Goal: Task Accomplishment & Management: Use online tool/utility

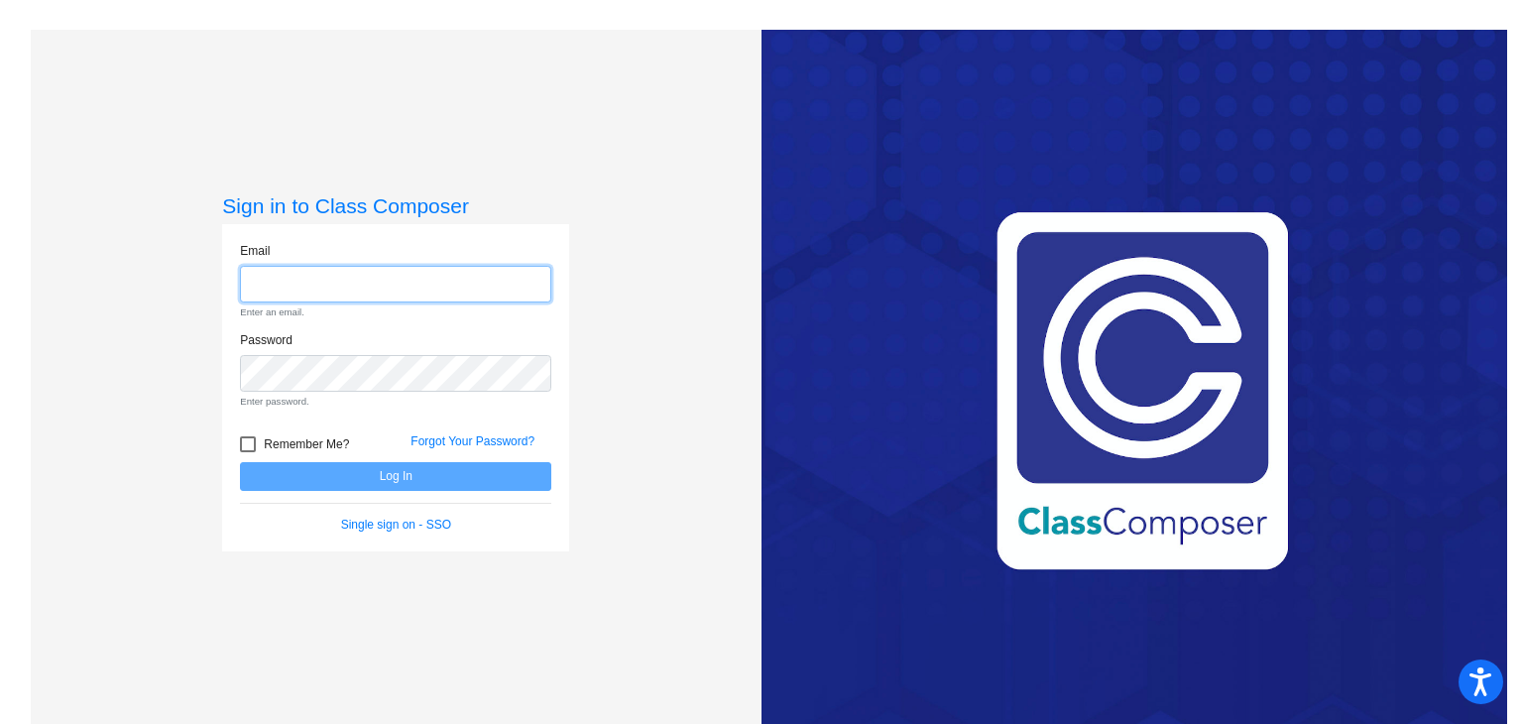
type input "[PERSON_NAME][EMAIL_ADDRESS][PERSON_NAME][DOMAIN_NAME]"
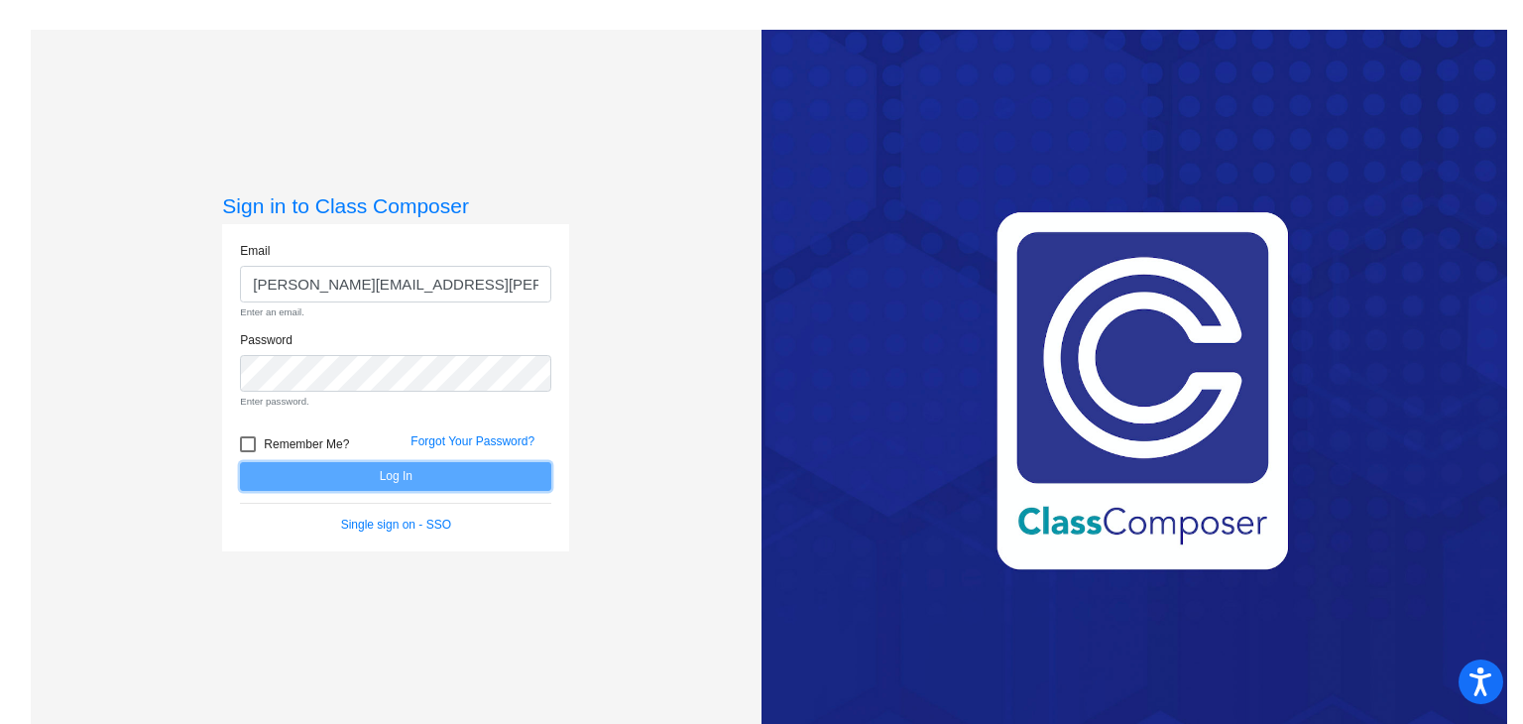
click at [345, 477] on form "Email [PERSON_NAME][EMAIL_ADDRESS][PERSON_NAME][DOMAIN_NAME] Enter an email. Pa…" at bounding box center [395, 388] width 311 height 292
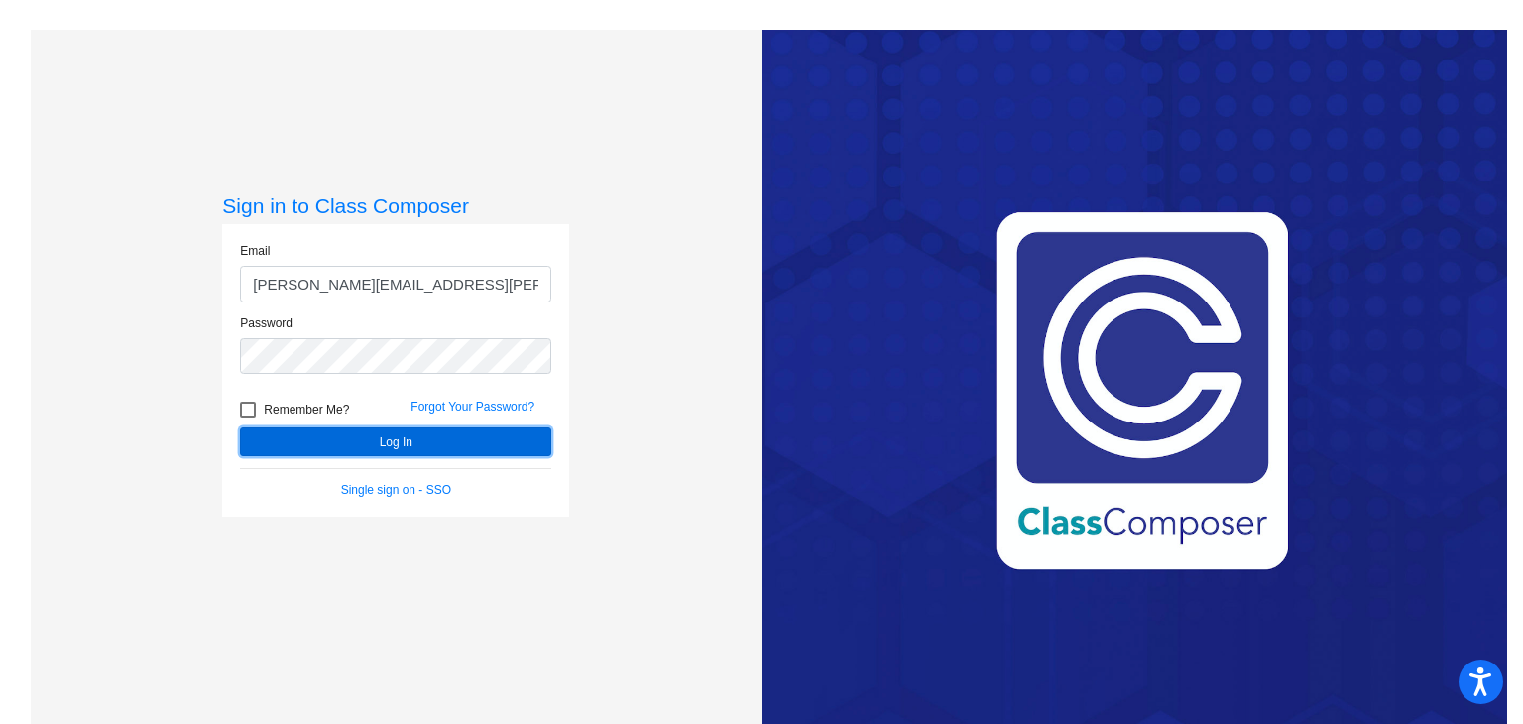
click at [409, 453] on button "Log In" at bounding box center [395, 441] width 311 height 29
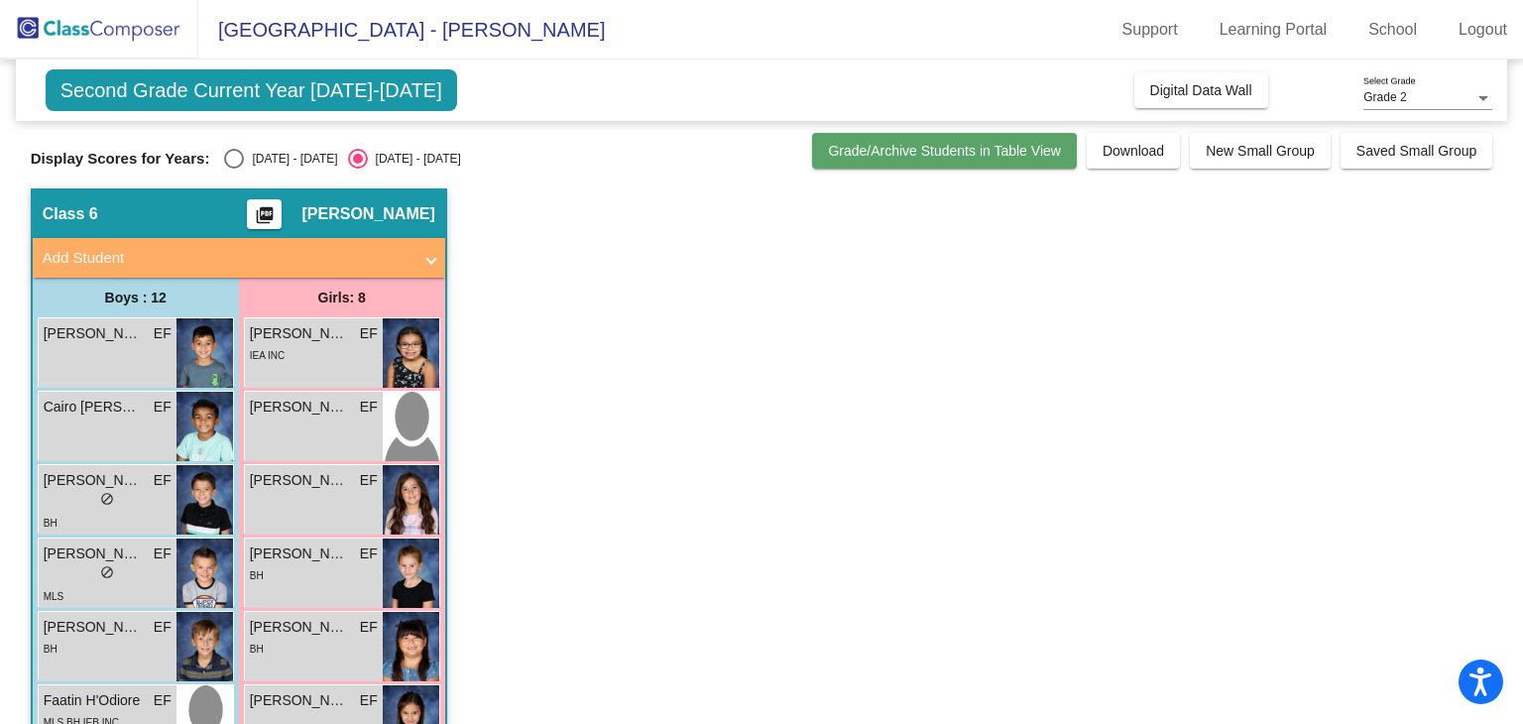
click at [947, 162] on button "Grade/Archive Students in Table View" at bounding box center [944, 151] width 265 height 36
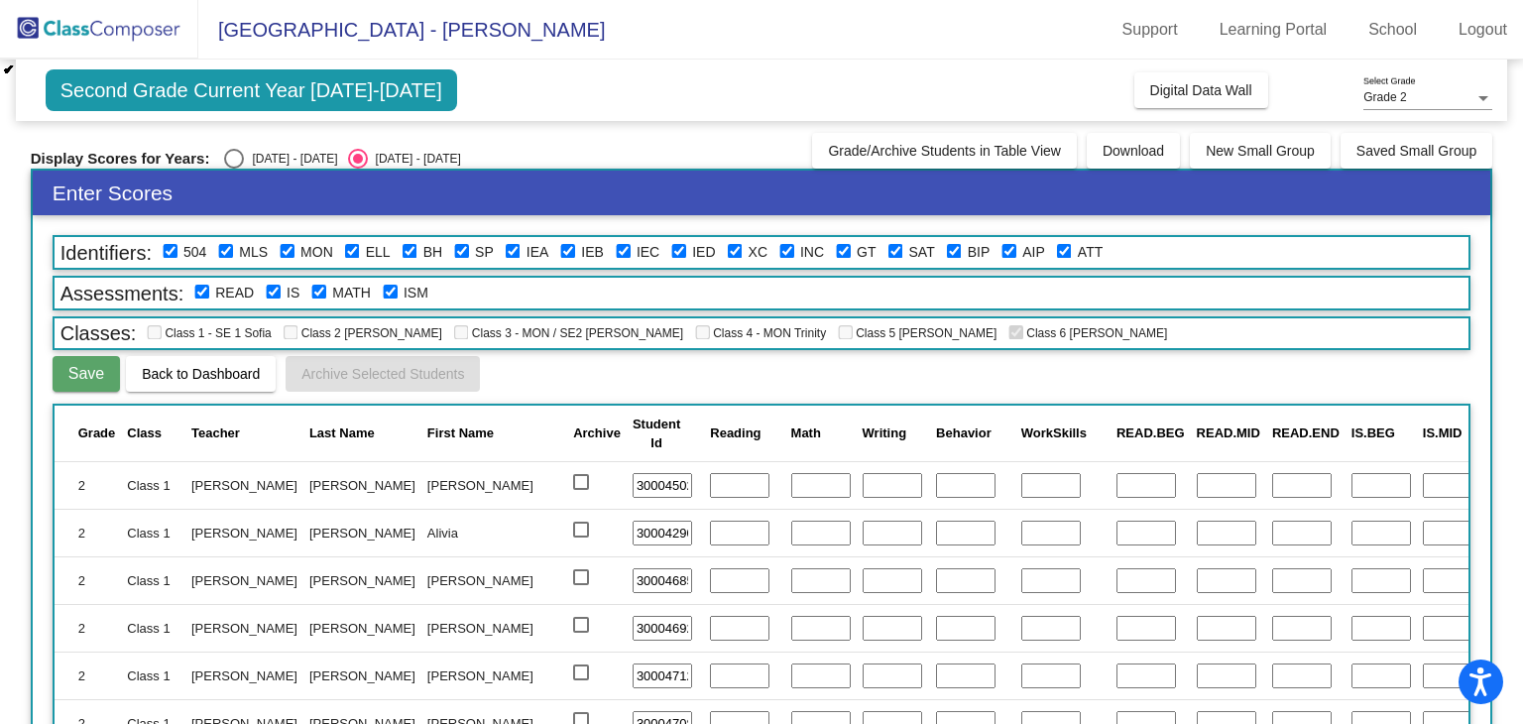
click at [248, 91] on span "Second Grade Current Year [DATE]-[DATE]" at bounding box center [251, 90] width 411 height 42
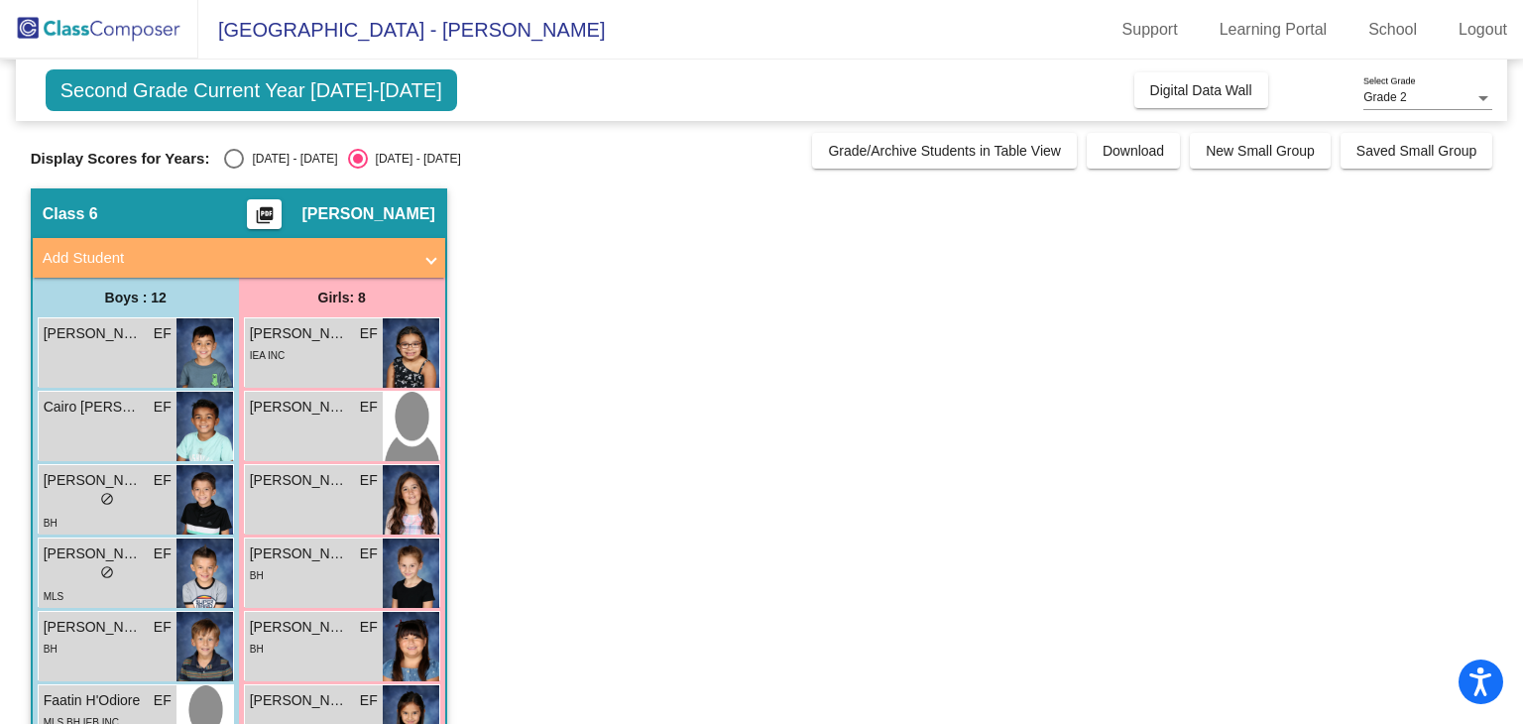
click at [239, 165] on div "Select an option" at bounding box center [234, 159] width 20 height 20
click at [234, 169] on input "[DATE] - [DATE]" at bounding box center [233, 169] width 1 height 1
radio input "true"
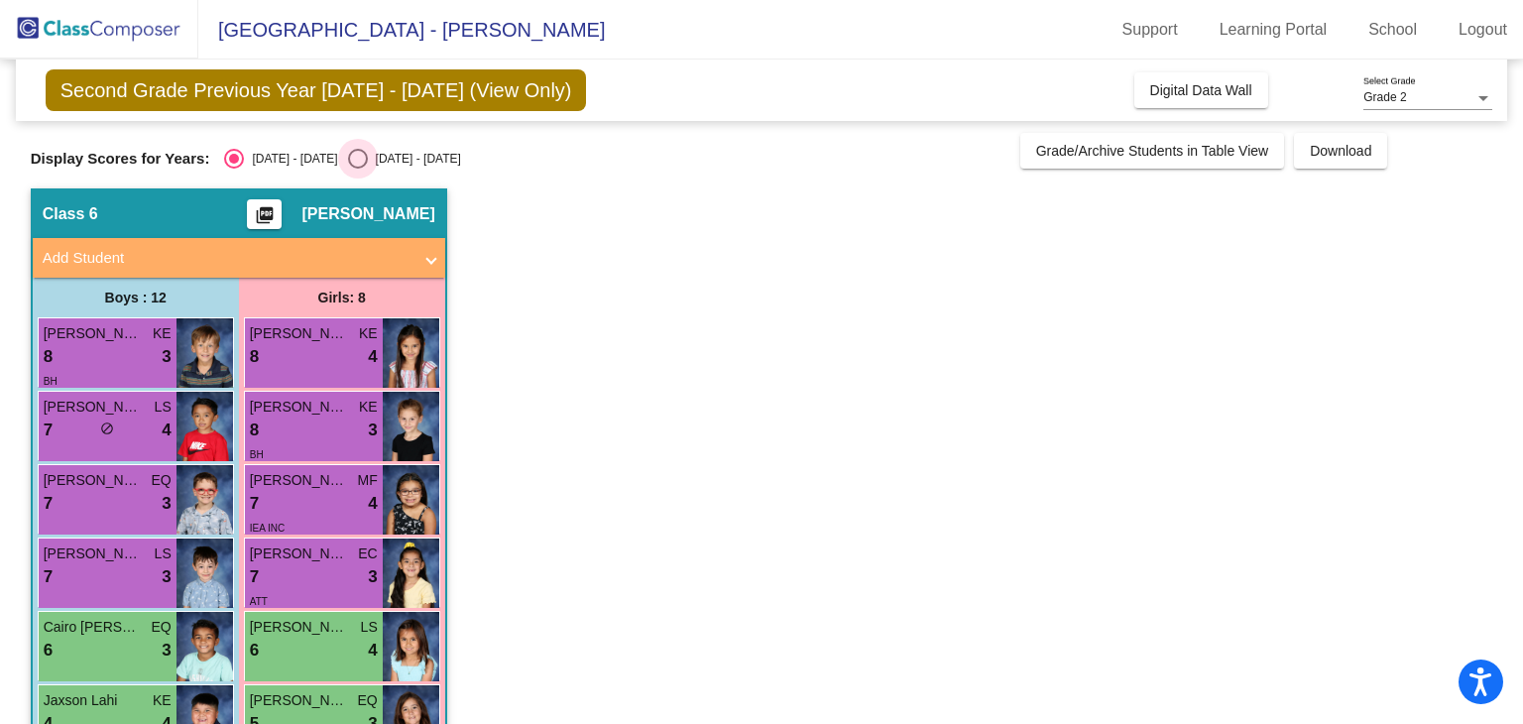
click at [348, 160] on div "Select an option" at bounding box center [358, 159] width 20 height 20
click at [357, 169] on input "[DATE] - [DATE]" at bounding box center [357, 169] width 1 height 1
radio input "true"
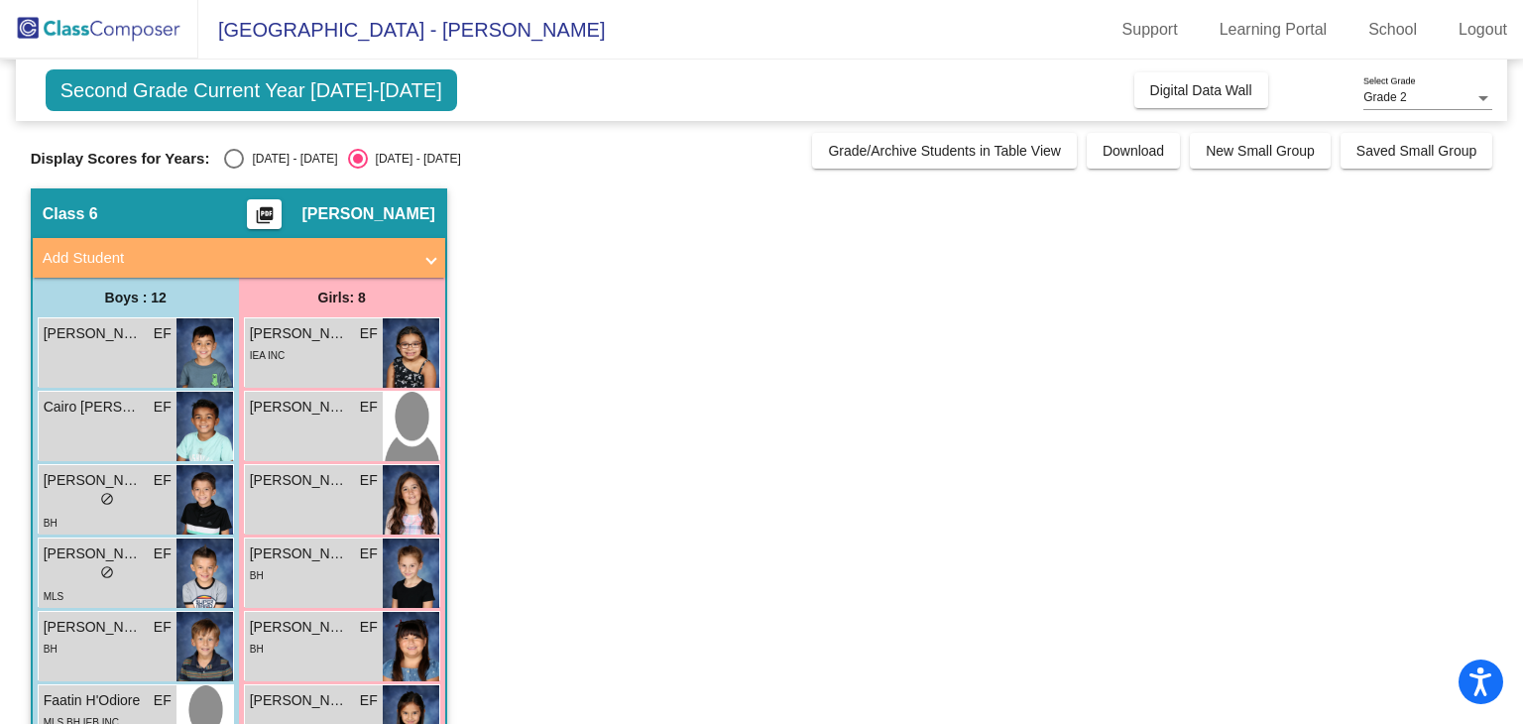
click at [277, 208] on mat-icon "picture_as_pdf" at bounding box center [265, 219] width 24 height 28
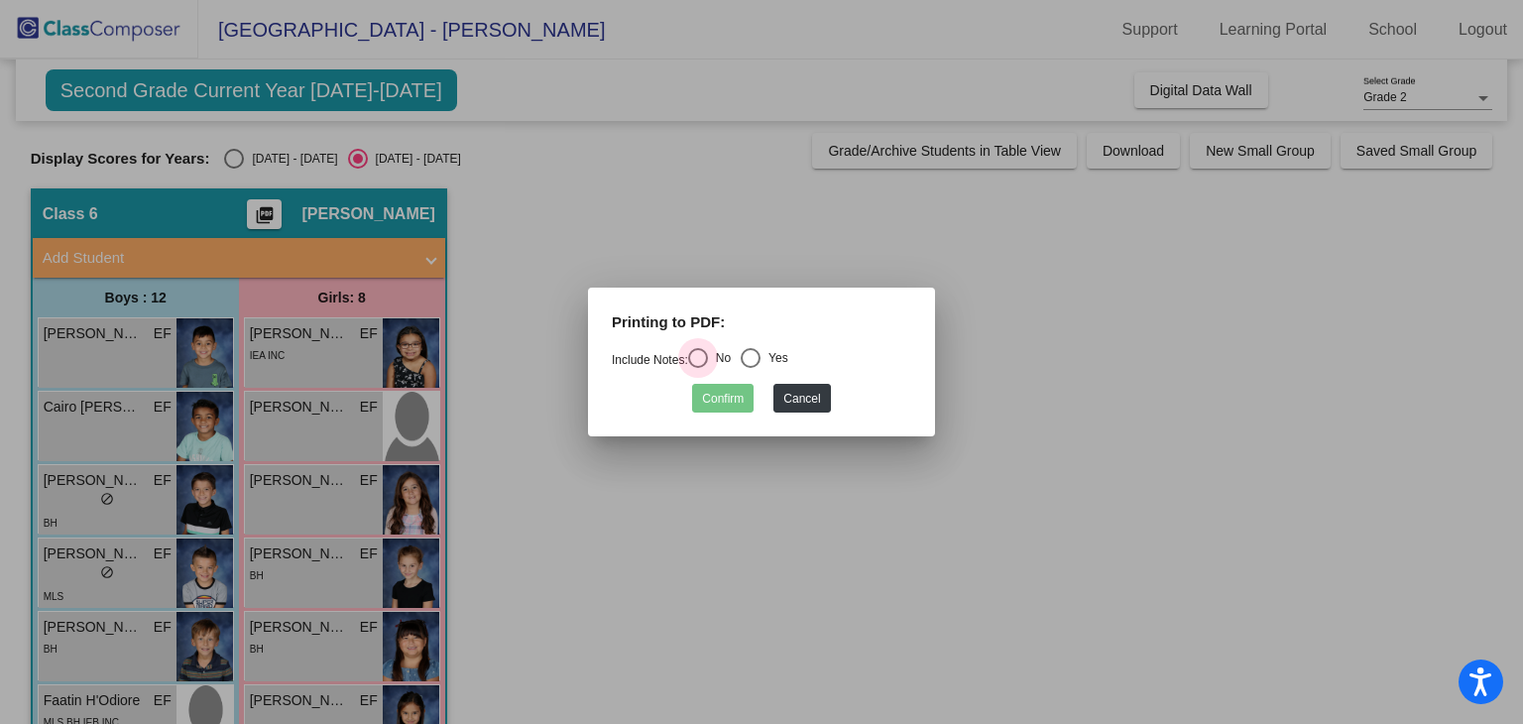
click at [703, 360] on div "Select an option" at bounding box center [698, 358] width 20 height 20
click at [698, 368] on input "No" at bounding box center [697, 368] width 1 height 1
radio input "true"
click at [714, 409] on button "Confirm" at bounding box center [722, 398] width 61 height 29
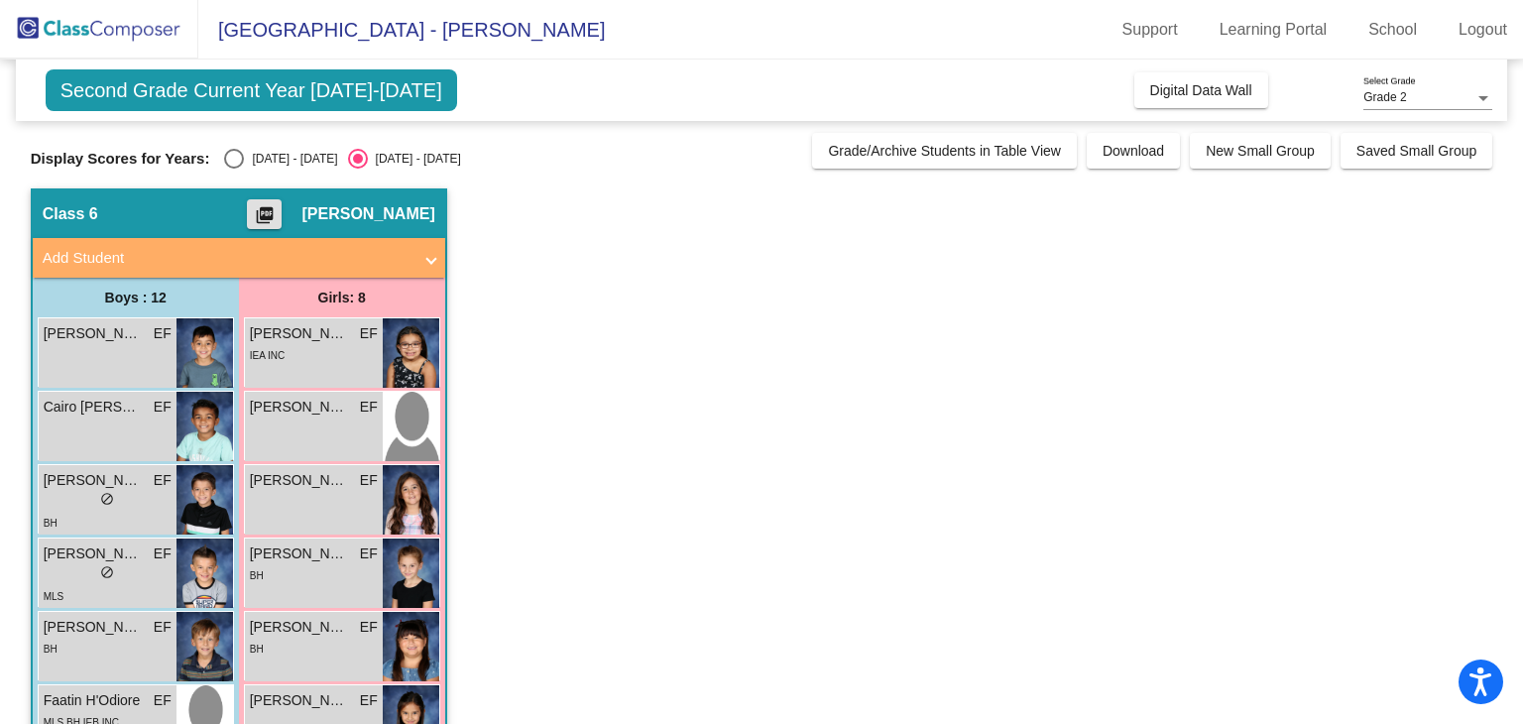
click at [151, 39] on img at bounding box center [99, 29] width 198 height 59
click at [381, 96] on span "Second Grade Current Year [DATE]-[DATE]" at bounding box center [251, 90] width 411 height 42
click at [967, 152] on span "Grade/Archive Students in Table View" at bounding box center [944, 151] width 233 height 16
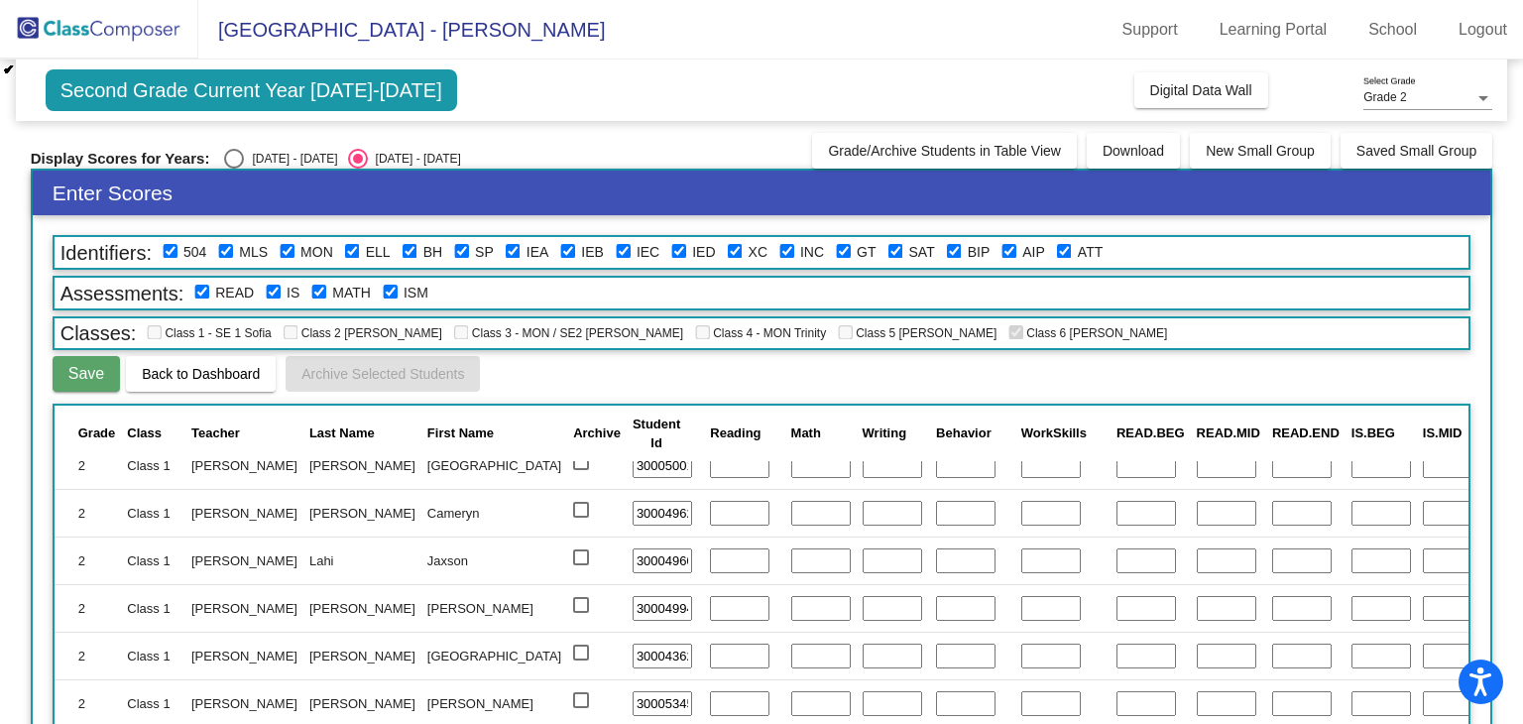
scroll to position [624, 0]
